Goal: Information Seeking & Learning: Learn about a topic

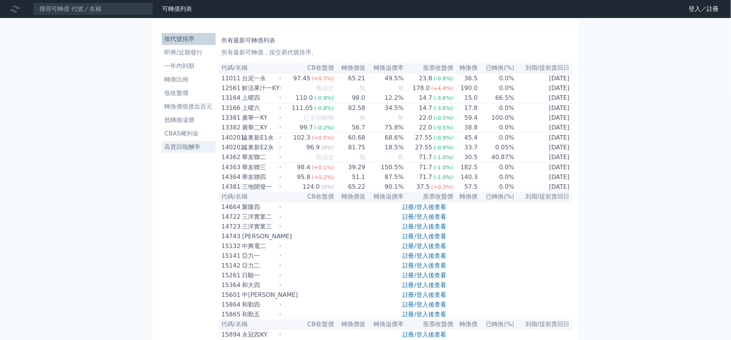
click at [198, 143] on li "高賣回報酬率" at bounding box center [189, 147] width 54 height 9
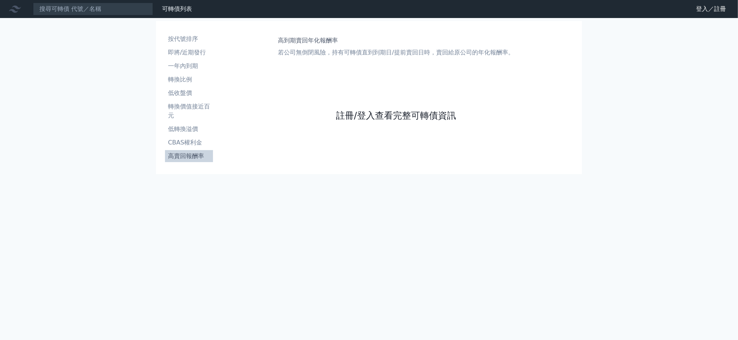
click at [372, 116] on link "註冊/登入查看完整可轉債資訊" at bounding box center [396, 116] width 120 height 12
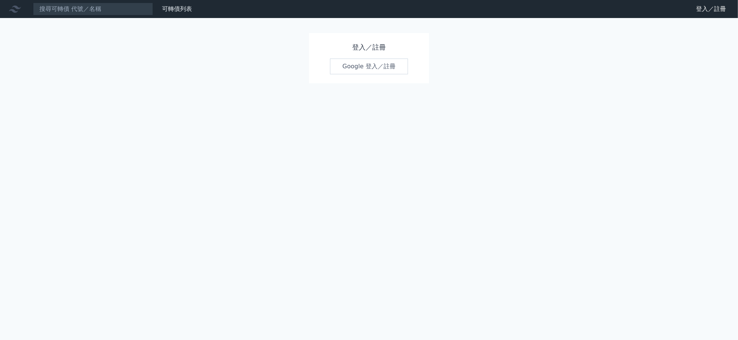
click at [384, 60] on link "Google 登入／註冊" at bounding box center [369, 67] width 78 height 16
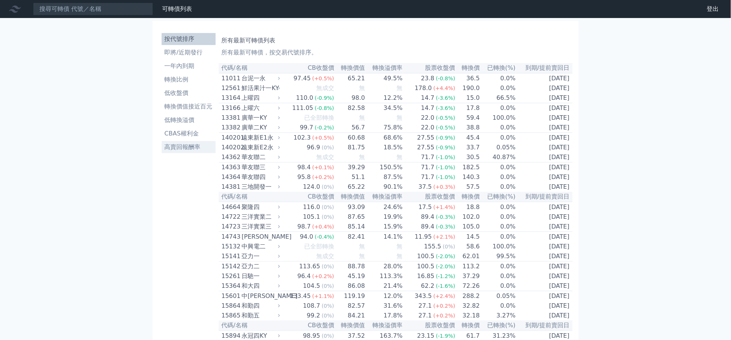
click at [182, 149] on li "高賣回報酬率" at bounding box center [189, 147] width 54 height 9
